Goal: Task Accomplishment & Management: Manage account settings

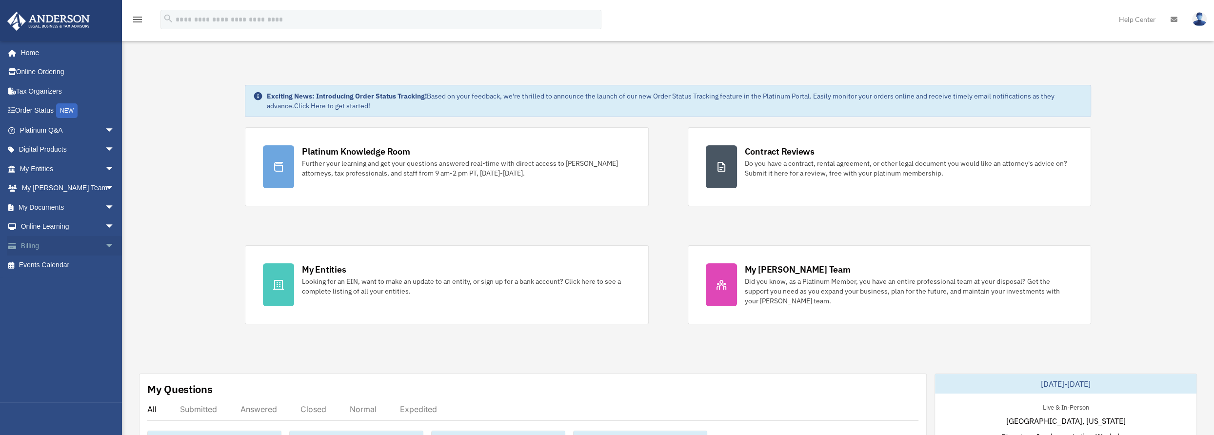
click at [105, 241] on span "arrow_drop_down" at bounding box center [115, 246] width 20 height 20
click at [56, 283] on link "Past Invoices" at bounding box center [72, 285] width 116 height 20
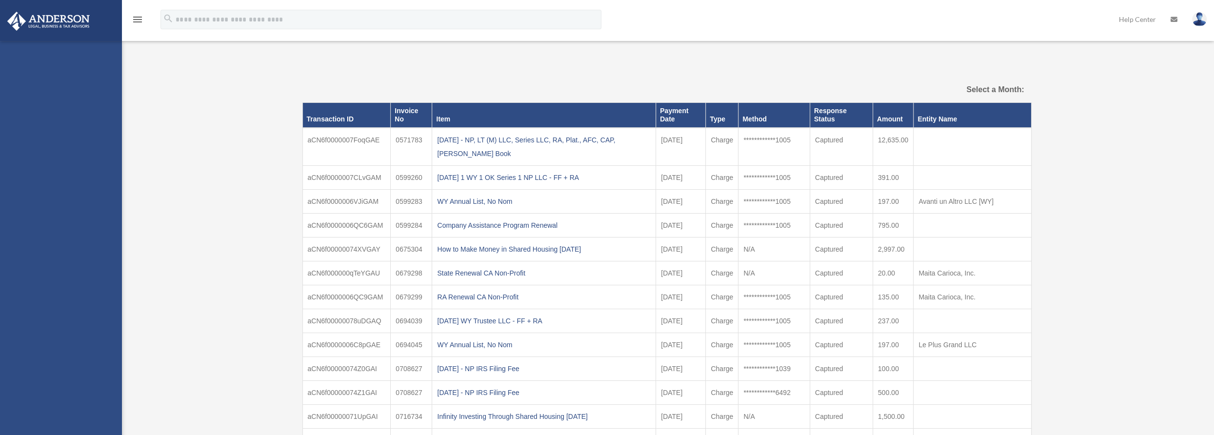
select select
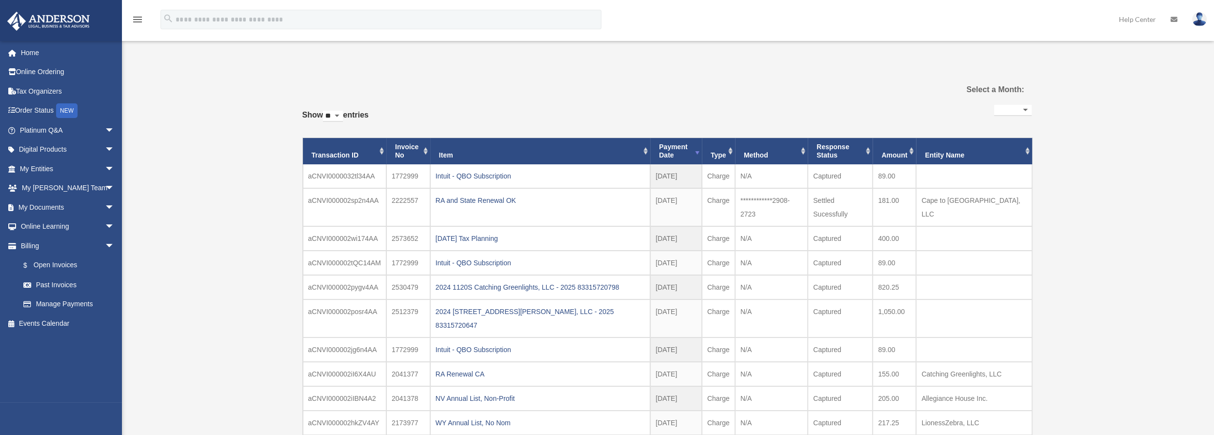
scroll to position [146, 0]
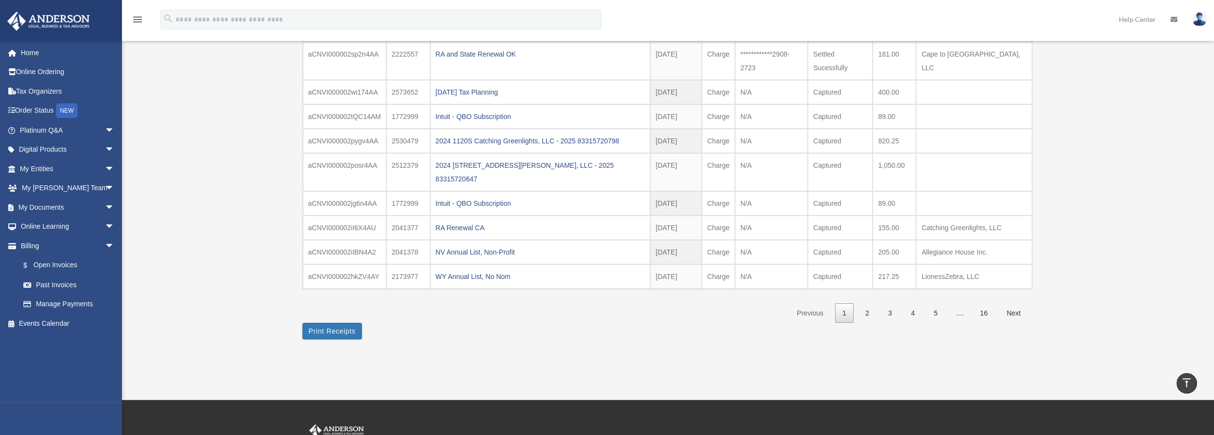
click at [895, 303] on link "3" at bounding box center [890, 313] width 19 height 20
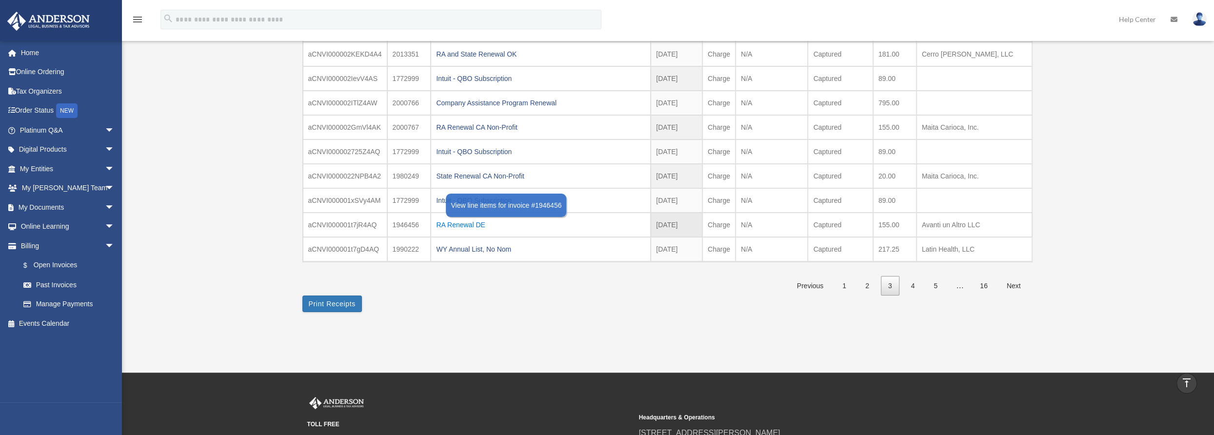
click at [472, 224] on div "RA Renewal DE" at bounding box center [540, 225] width 209 height 14
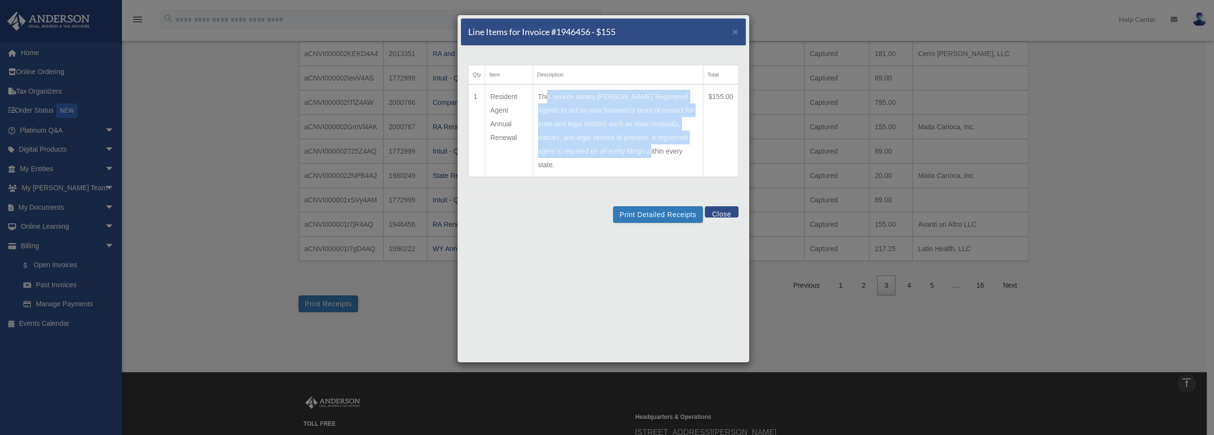
drag, startPoint x: 546, startPoint y: 97, endPoint x: 636, endPoint y: 151, distance: 105.2
click at [636, 151] on td "This service allows [PERSON_NAME] Registered Agents to act as your business's p…" at bounding box center [617, 130] width 171 height 93
click at [655, 206] on button "Print Detailed Receipts" at bounding box center [657, 214] width 89 height 17
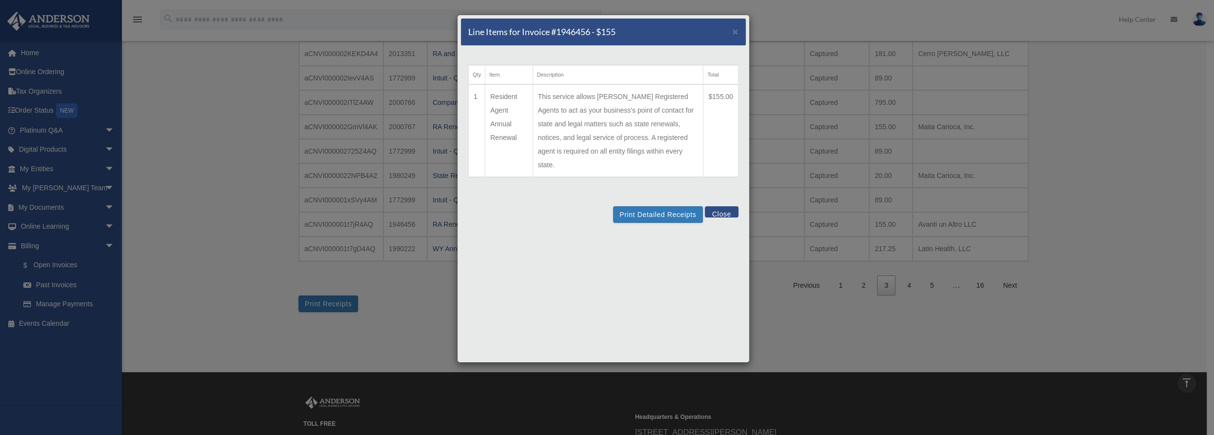
click at [592, 235] on div "Line Items for Invoice #1946456 - $155 × Qty Item Description Total 1 Resident …" at bounding box center [603, 189] width 293 height 348
click at [734, 28] on span "×" at bounding box center [735, 31] width 6 height 11
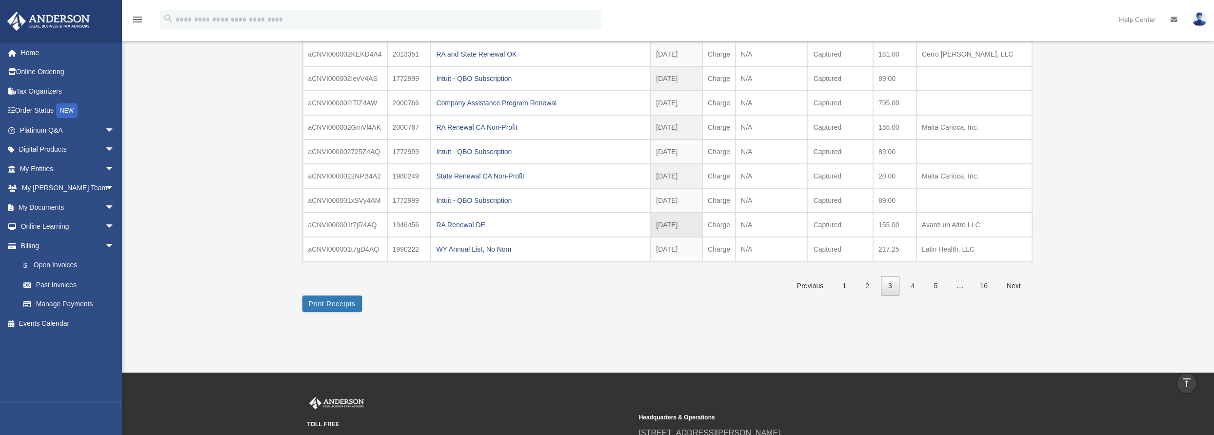
drag, startPoint x: 997, startPoint y: 223, endPoint x: 920, endPoint y: 226, distance: 77.6
click at [920, 226] on td "Avanti un Altro LLC" at bounding box center [974, 225] width 116 height 24
